Goal: Check status

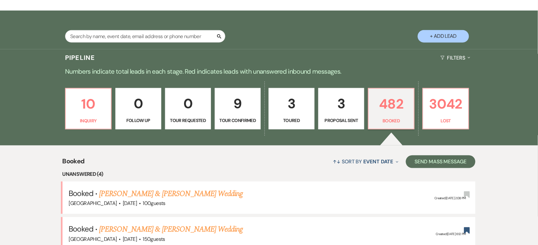
scroll to position [107, 0]
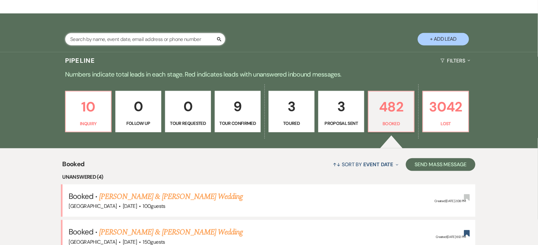
click at [115, 37] on input "text" at bounding box center [145, 39] width 160 height 13
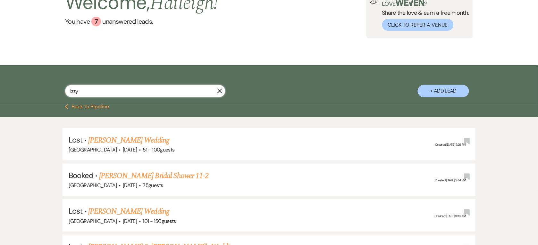
scroll to position [56, 0]
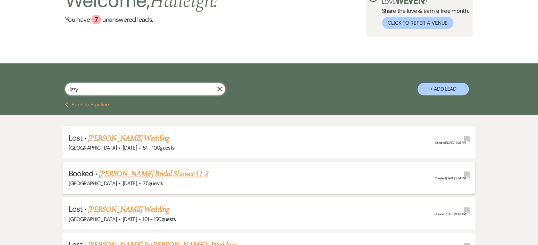
type input "izzy"
click at [158, 174] on link "[PERSON_NAME] Bridal Shower 11-2" at bounding box center [153, 174] width 109 height 12
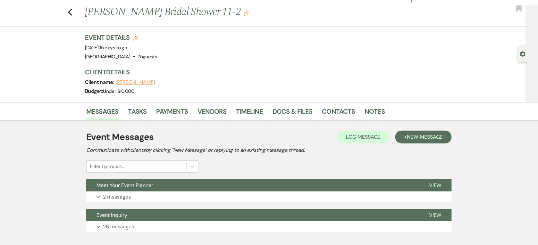
scroll to position [13, 0]
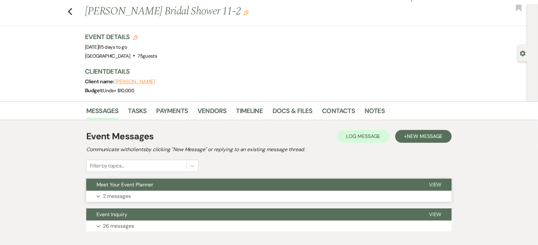
click at [146, 186] on span "Meet Your Event Planner" at bounding box center [125, 185] width 57 height 7
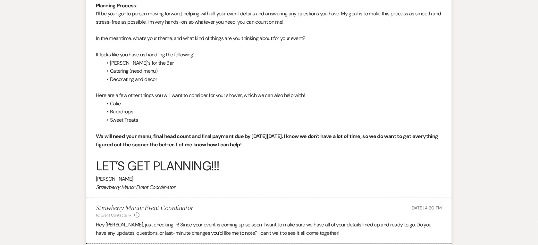
scroll to position [366, 0]
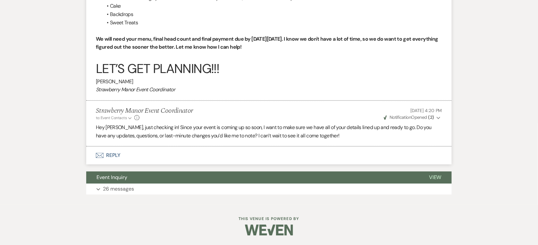
click at [396, 119] on span "Notification" at bounding box center [400, 118] width 21 height 6
click at [326, 126] on p "Hey [PERSON_NAME], just checking in! Since your event is coming up so soon, I w…" at bounding box center [269, 132] width 347 height 16
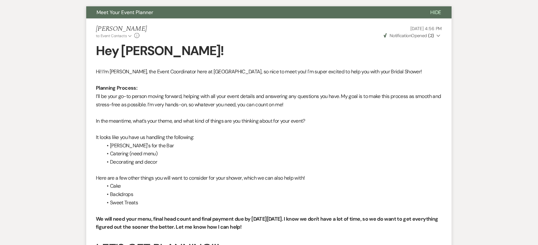
scroll to position [0, 0]
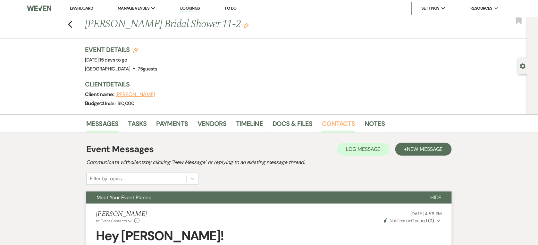
click at [342, 124] on link "Contacts" at bounding box center [338, 126] width 33 height 14
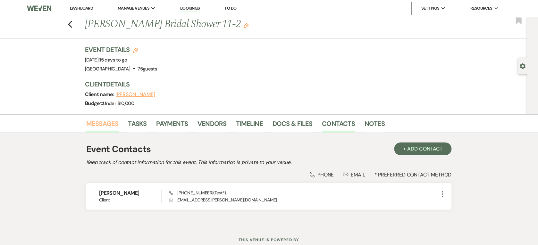
click at [108, 128] on link "Messages" at bounding box center [102, 126] width 32 height 14
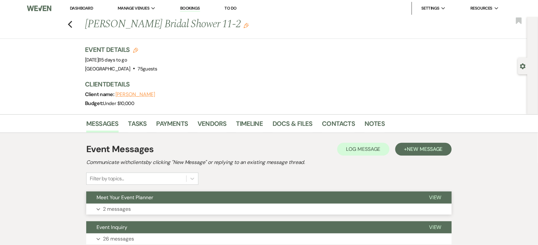
click at [163, 213] on button "Expand 2 messages" at bounding box center [269, 209] width 366 height 11
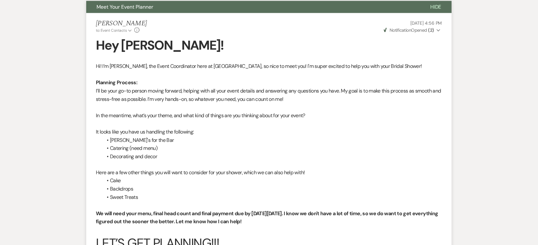
scroll to position [241, 0]
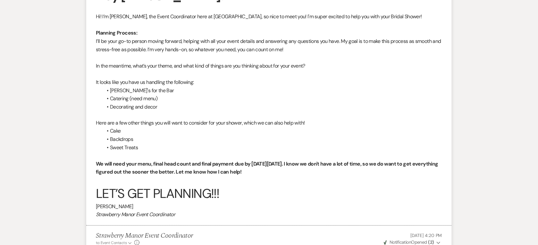
drag, startPoint x: 273, startPoint y: 173, endPoint x: 95, endPoint y: 164, distance: 178.0
click at [95, 164] on li "[PERSON_NAME] to: Event Contacts Expand Info [DATE] 4:56 PM Weven Check Notific…" at bounding box center [269, 94] width 366 height 263
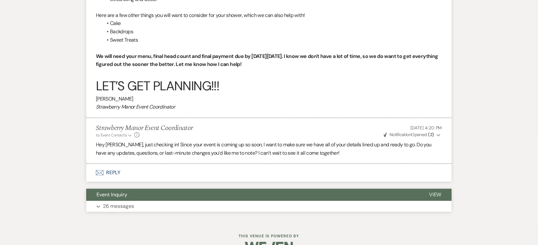
scroll to position [366, 0]
